Goal: Task Accomplishment & Management: Manage account settings

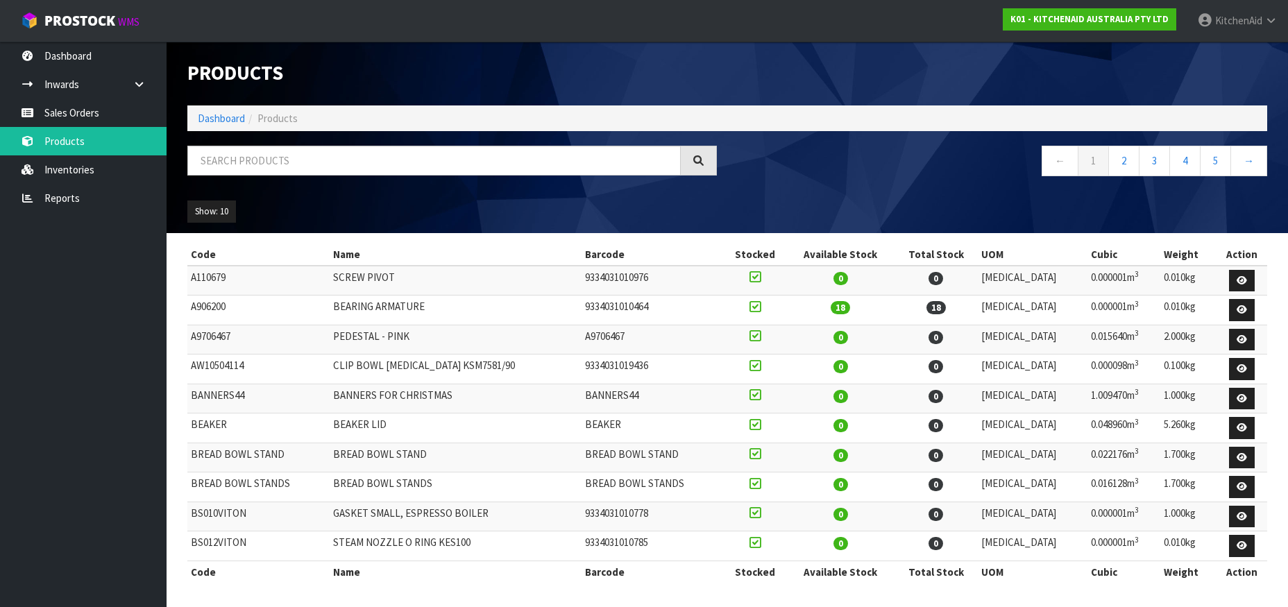
click at [219, 155] on input "text" at bounding box center [433, 161] width 493 height 30
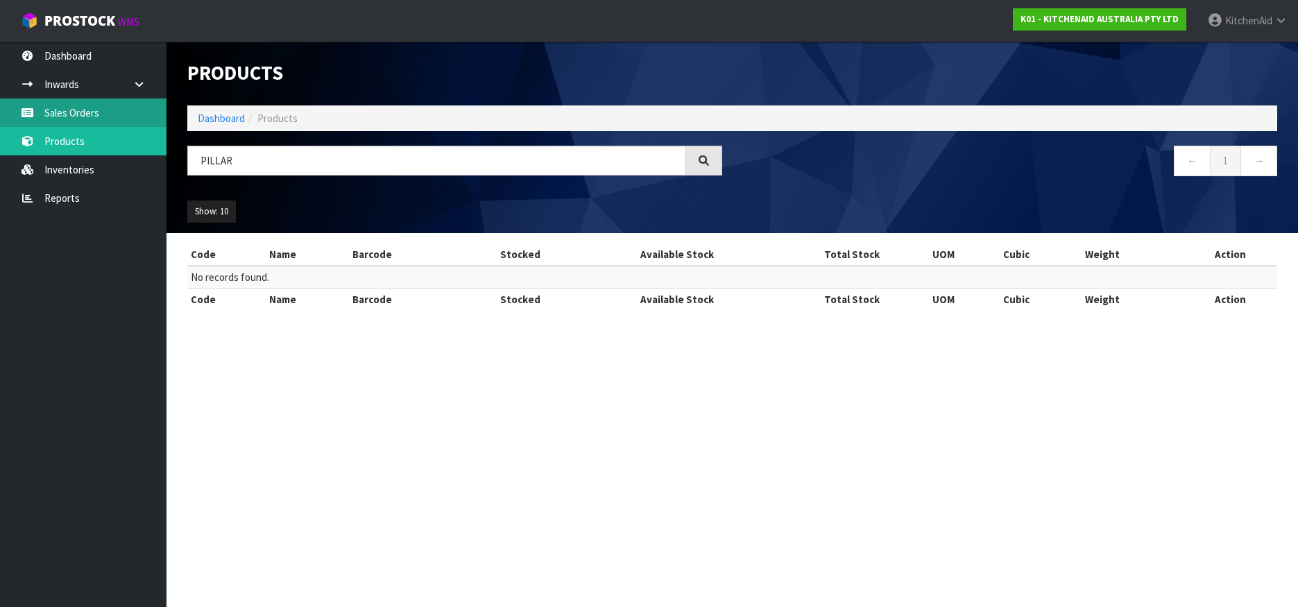
type input "PILLAR"
click at [91, 120] on link "Sales Orders" at bounding box center [83, 113] width 166 height 28
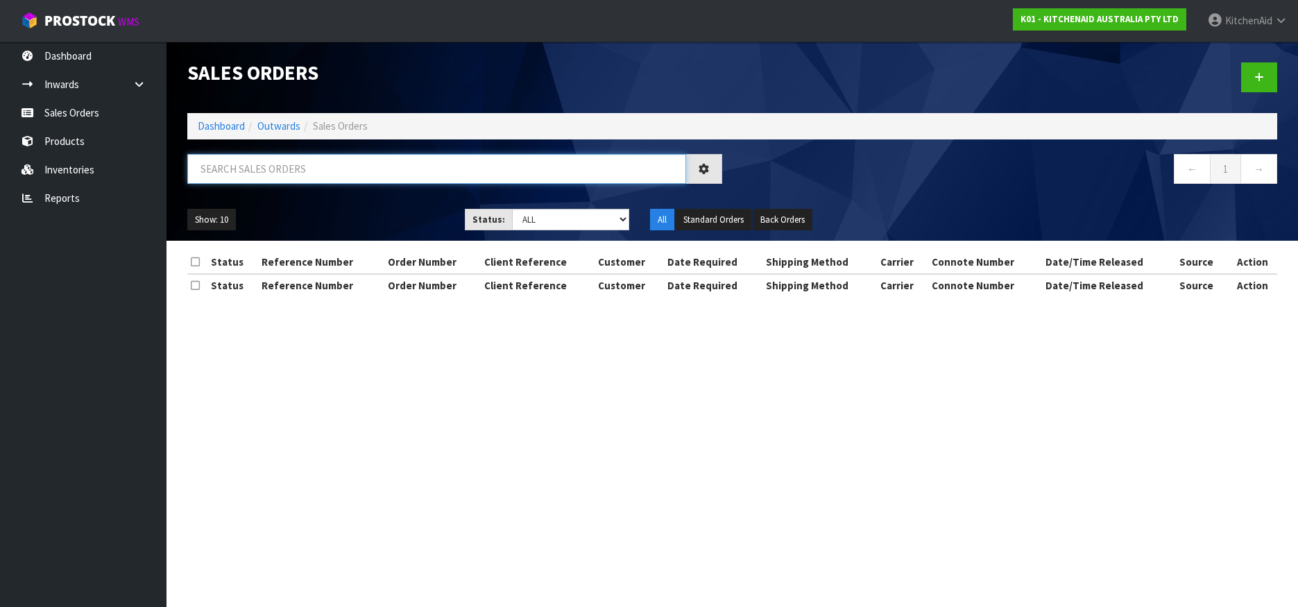
click at [245, 162] on input "text" at bounding box center [436, 169] width 499 height 30
type input "PILLARS"
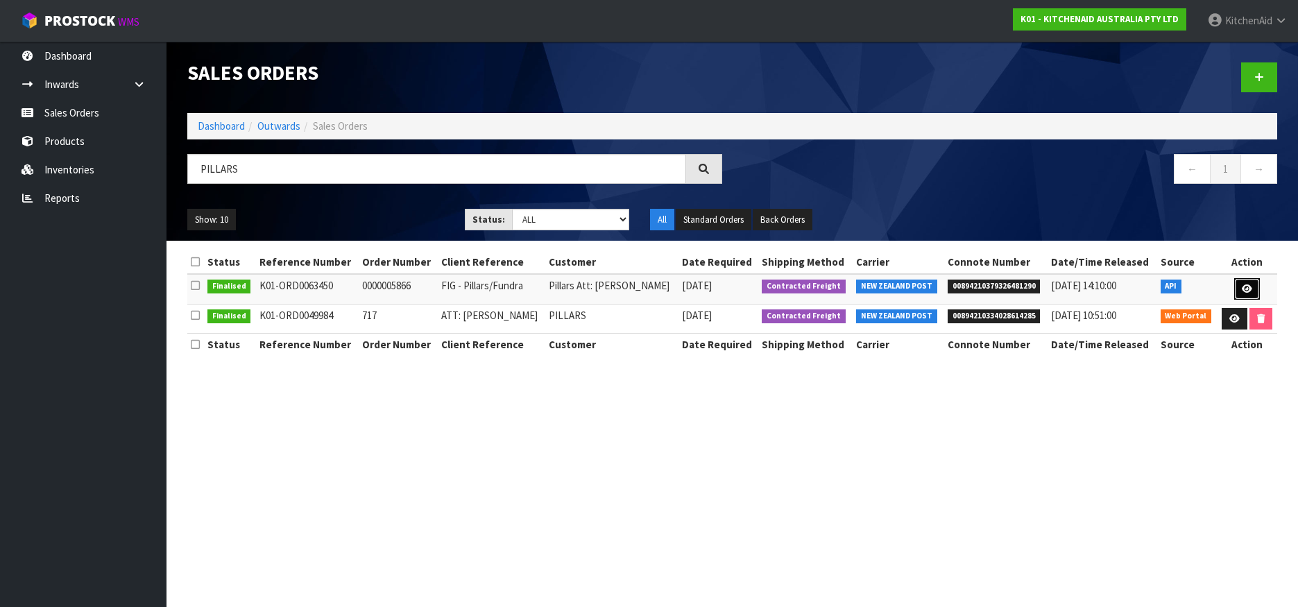
click at [1249, 292] on icon at bounding box center [1247, 288] width 10 height 9
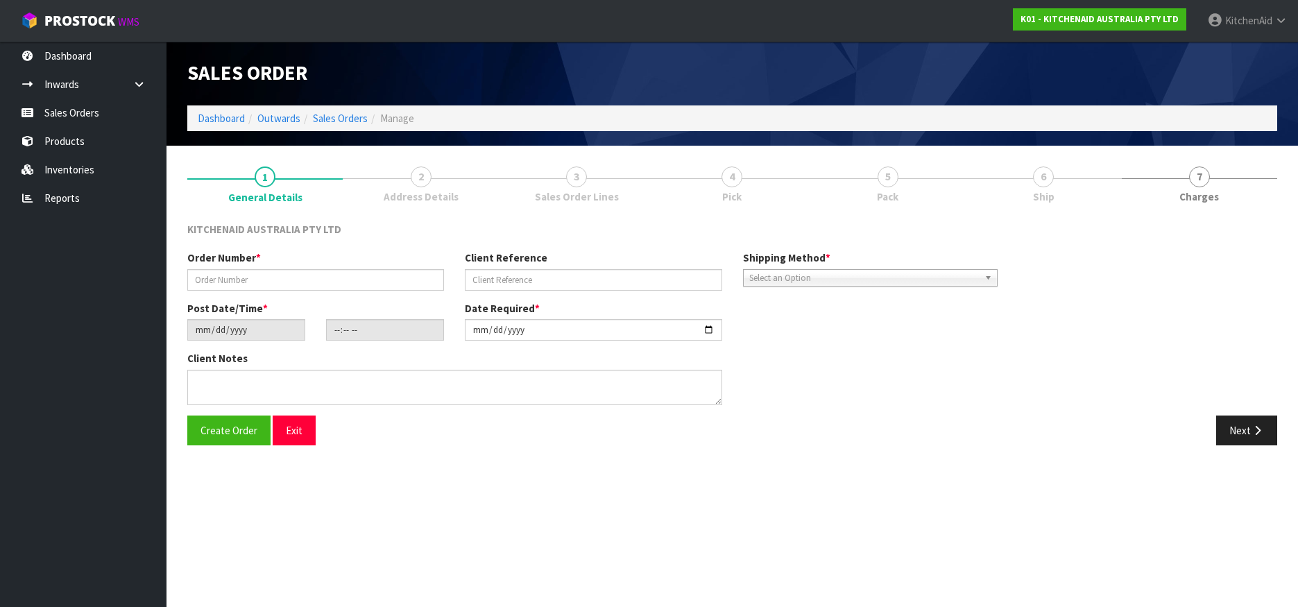
type input "0000005866"
type input "FIG - Pillars/Fundra"
type input "[DATE]"
type input "15:31:11.000"
type input "[DATE]"
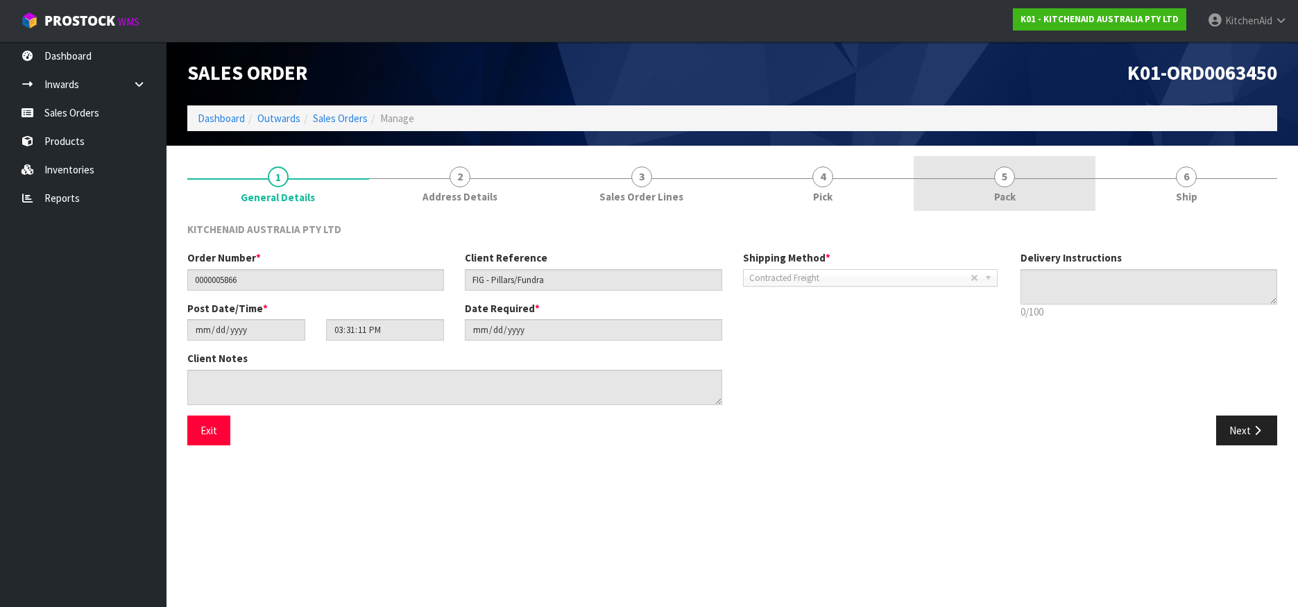
click at [1009, 178] on span "5" at bounding box center [1004, 176] width 21 height 21
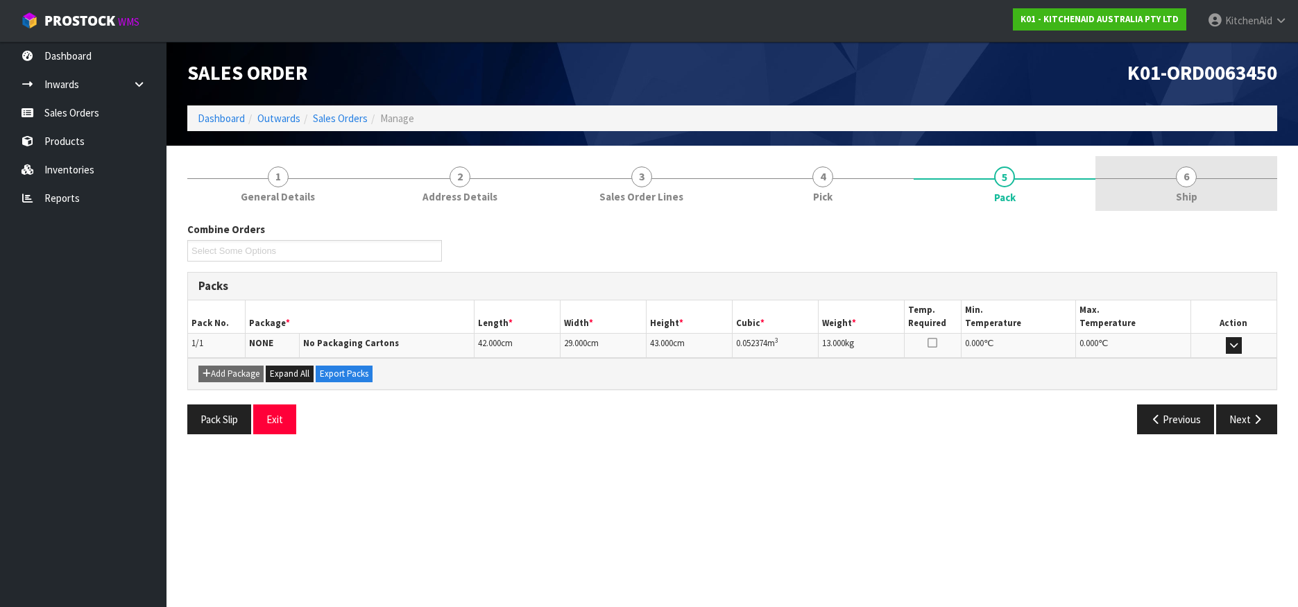
click at [1188, 169] on span "6" at bounding box center [1186, 176] width 21 height 21
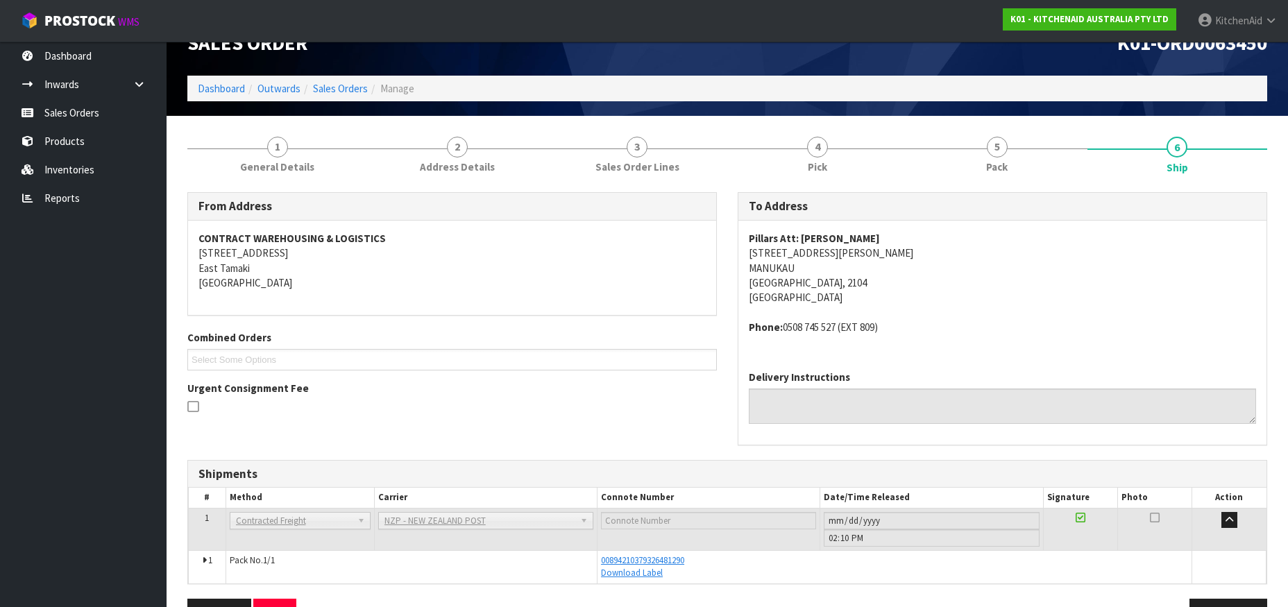
scroll to position [72, 0]
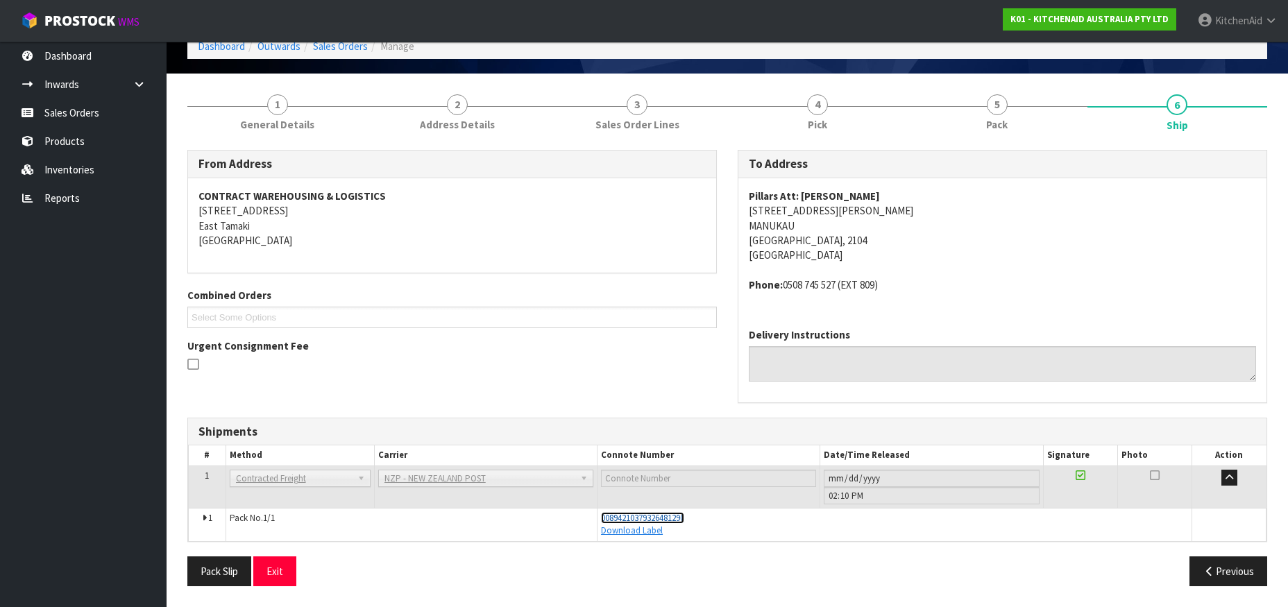
click at [665, 517] on span "00894210379326481290" at bounding box center [642, 518] width 83 height 12
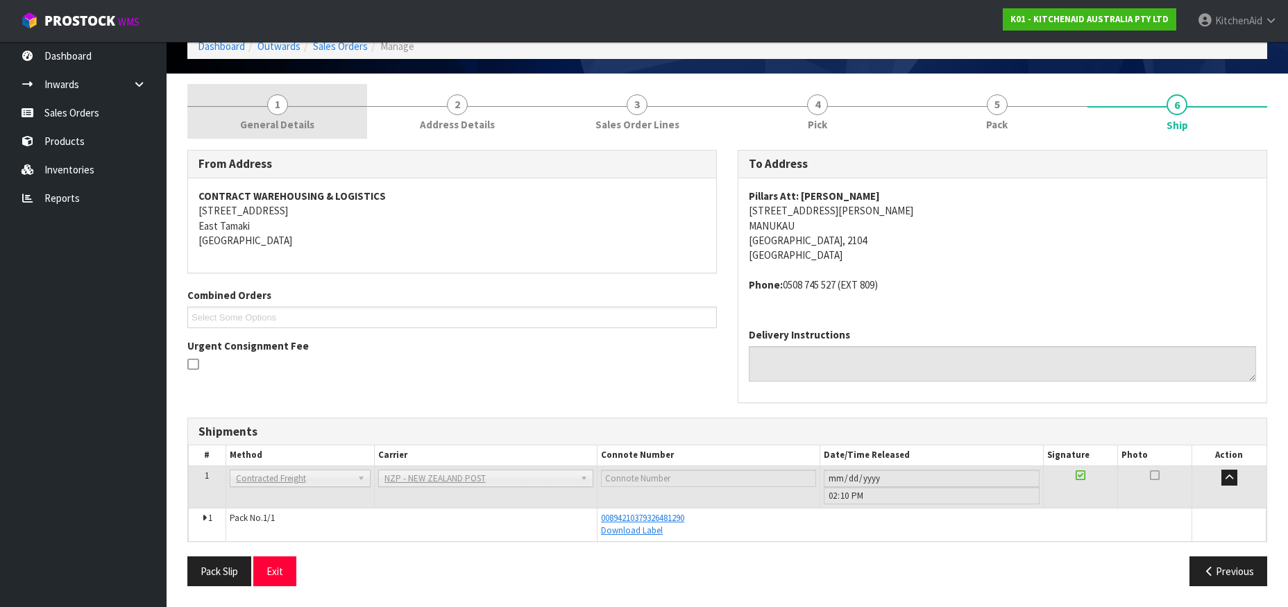
click at [280, 108] on span "1" at bounding box center [277, 104] width 21 height 21
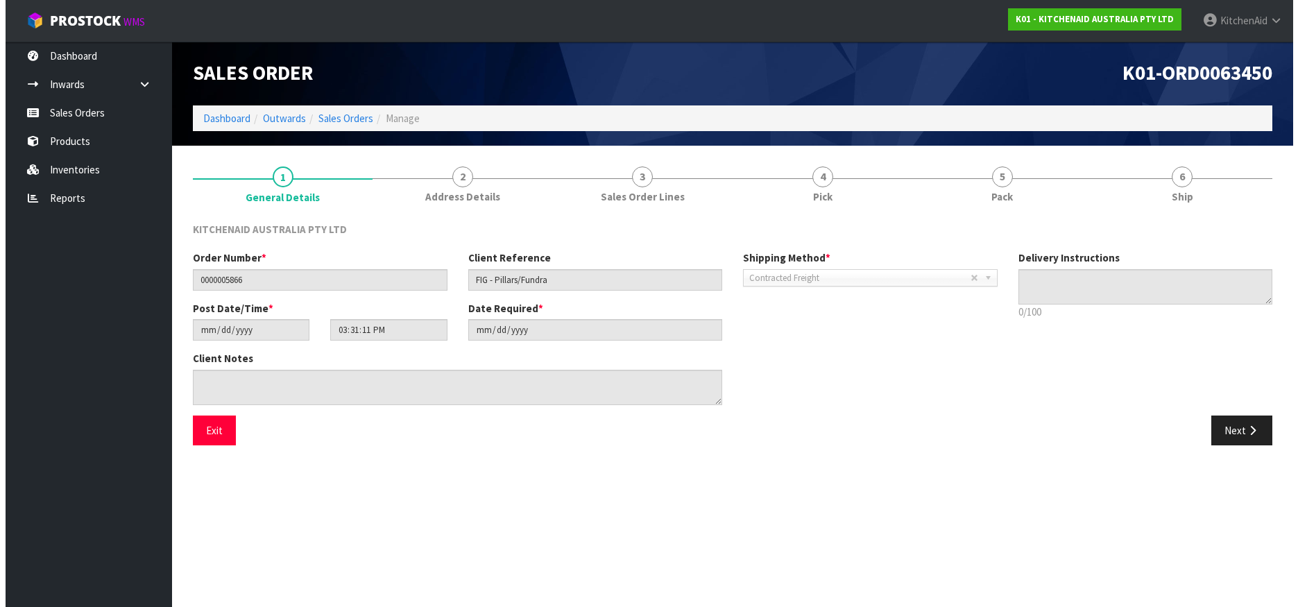
scroll to position [0, 0]
